Goal: Book appointment/travel/reservation

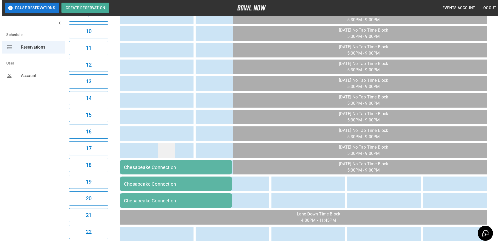
scroll to position [240, 0]
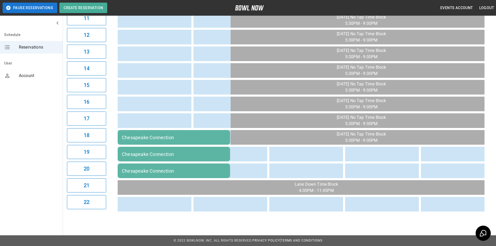
click at [178, 135] on div "Chesapeake Connection" at bounding box center [174, 137] width 104 height 5
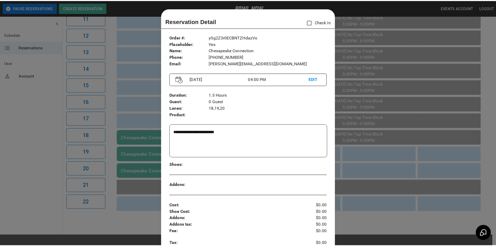
scroll to position [8, 0]
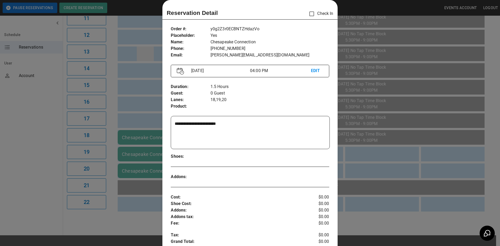
click at [150, 56] on div at bounding box center [250, 123] width 500 height 246
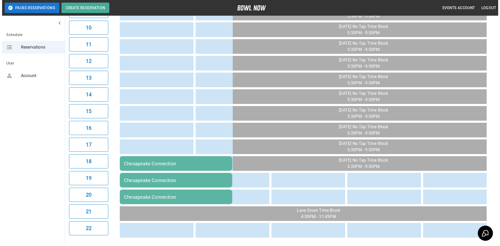
scroll to position [240, 0]
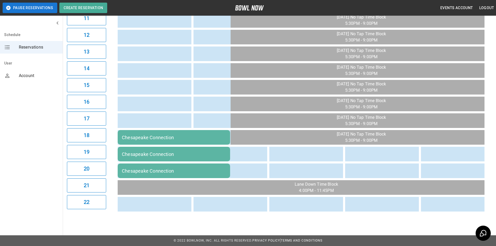
click at [168, 135] on div "Chesapeake Connection" at bounding box center [174, 137] width 104 height 5
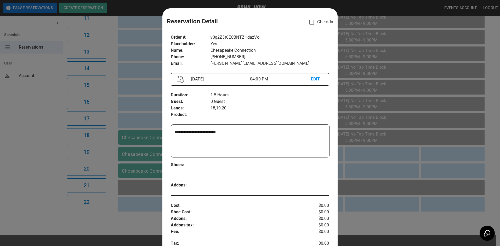
scroll to position [8, 0]
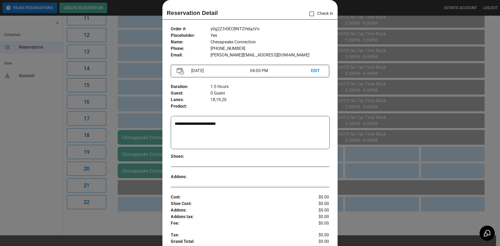
click at [244, 125] on textarea "**********" at bounding box center [250, 133] width 150 height 24
click at [372, 4] on div at bounding box center [250, 123] width 500 height 246
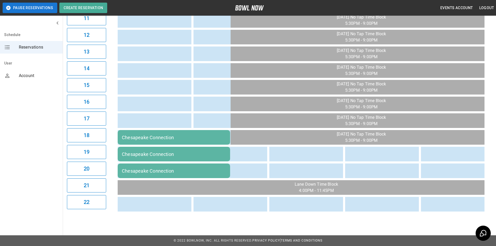
click at [164, 135] on div "Chesapeake Connection" at bounding box center [174, 137] width 104 height 5
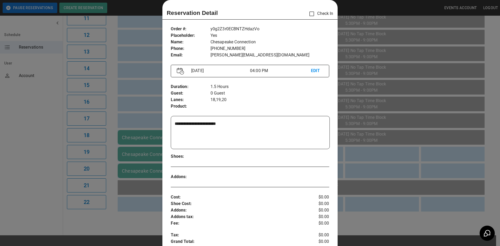
click at [354, 9] on div at bounding box center [250, 123] width 500 height 246
